Goal: Check status: Check status

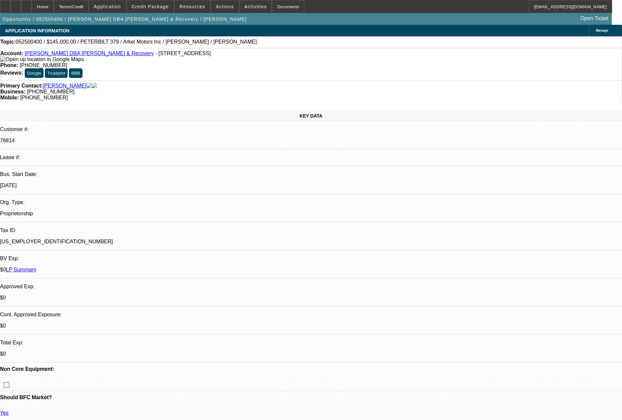
select select "0.1"
select select "0"
select select "2"
select select "0"
select select "6"
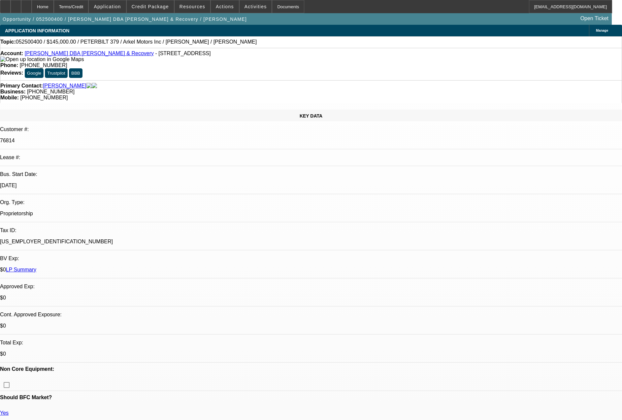
select select "0"
select select "2"
select select "0"
select select "6"
select select "0"
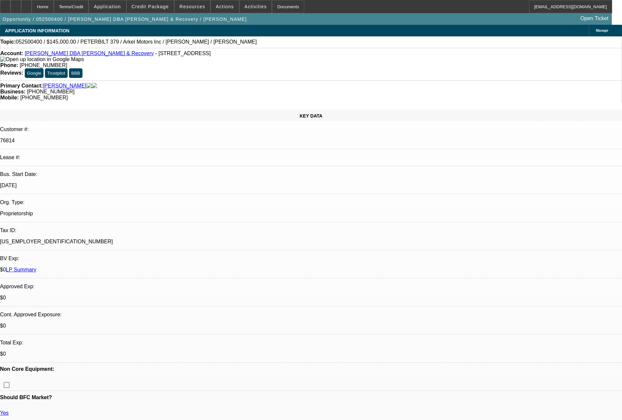
select select "2"
select select "0"
select select "6"
select select "0.1"
select select "0"
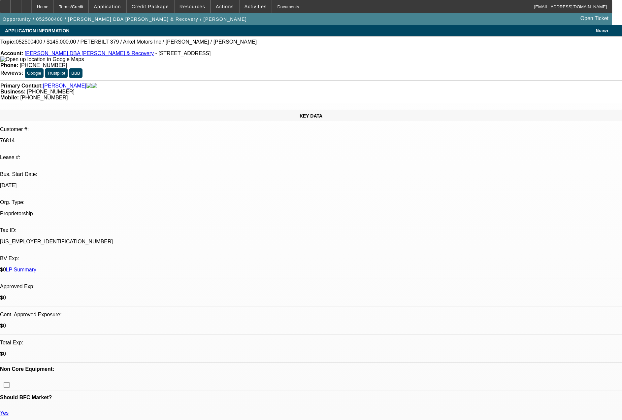
select select "3"
select select "0"
select select "6"
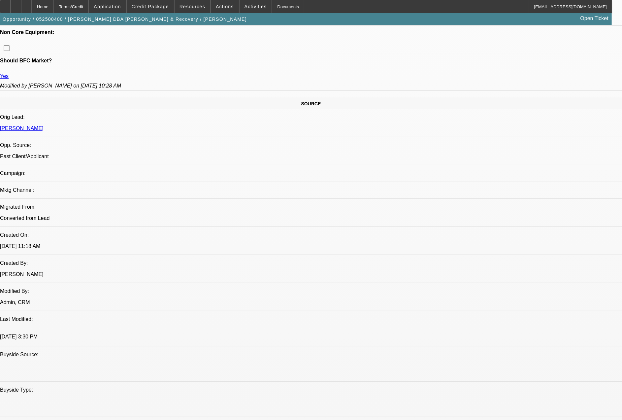
scroll to position [88, 0]
drag, startPoint x: 500, startPoint y: 132, endPoint x: 499, endPoint y: 120, distance: 11.9
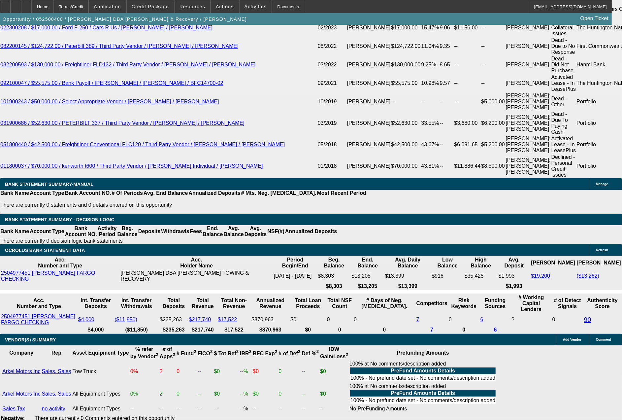
scroll to position [1413, 0]
